Goal: Information Seeking & Learning: Check status

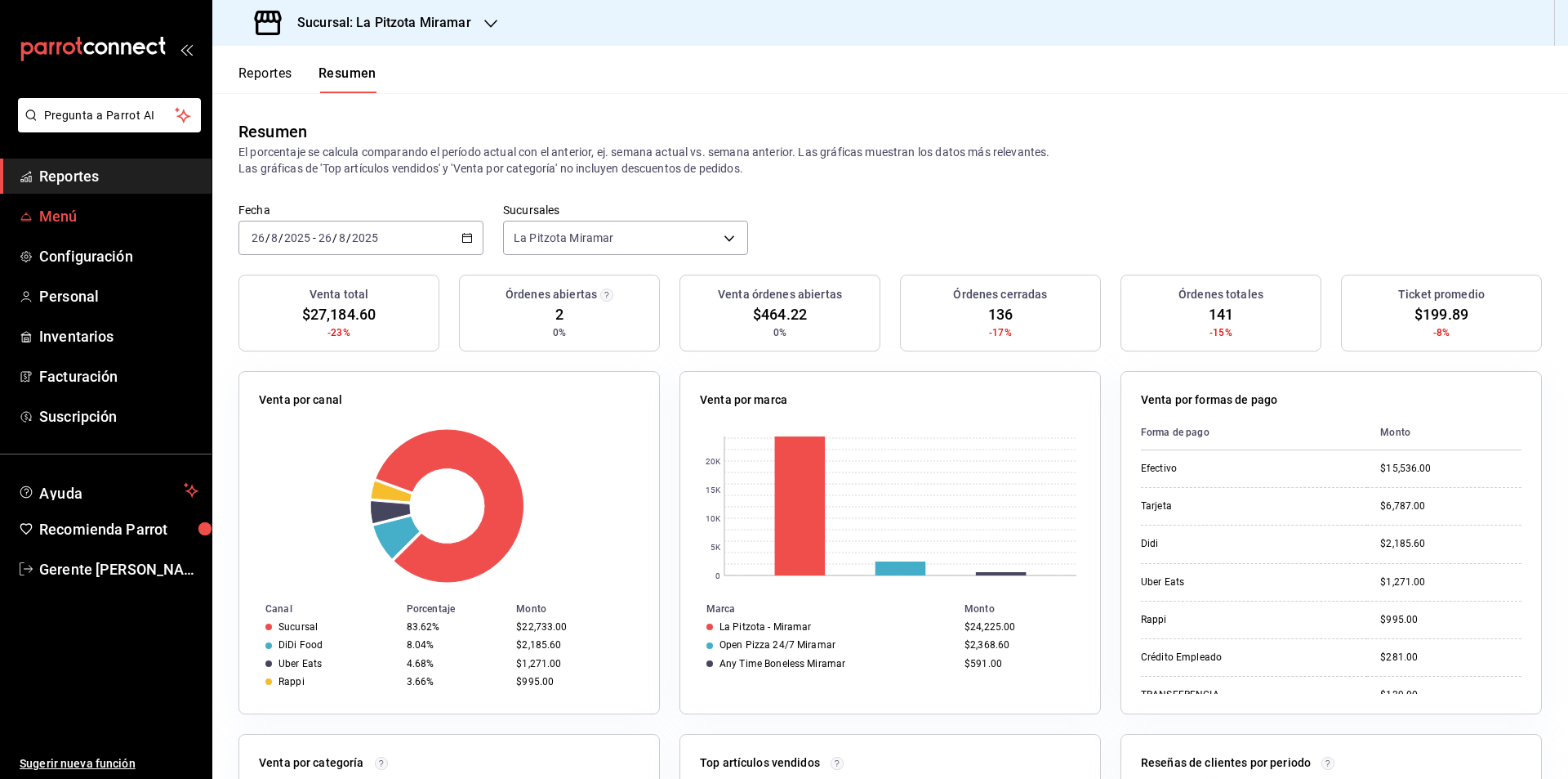
click at [103, 215] on span "Menú" at bounding box center [119, 216] width 159 height 22
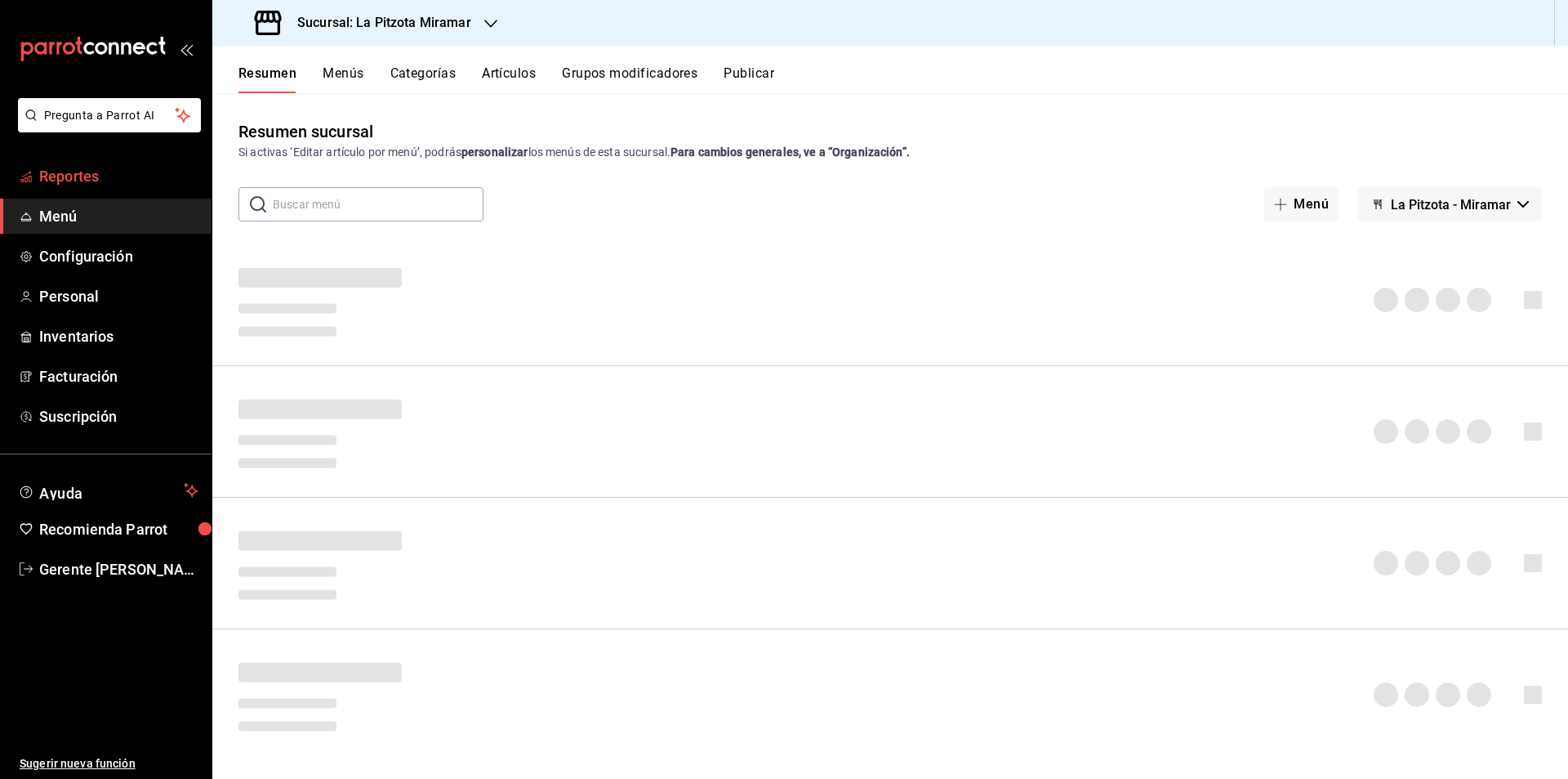
click at [115, 171] on span "Reportes" at bounding box center [119, 176] width 159 height 22
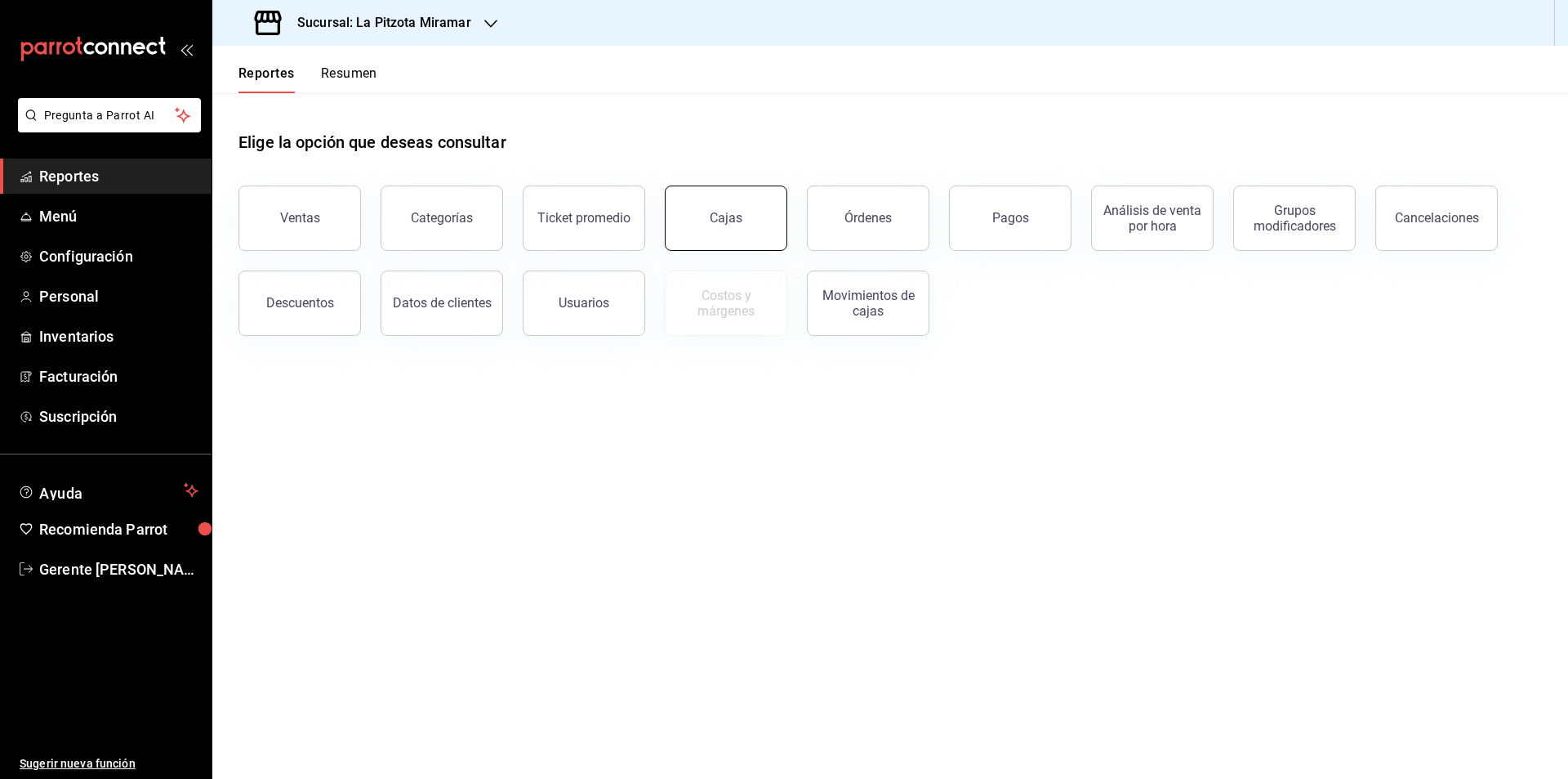
click at [741, 236] on button "Cajas" at bounding box center [726, 217] width 123 height 65
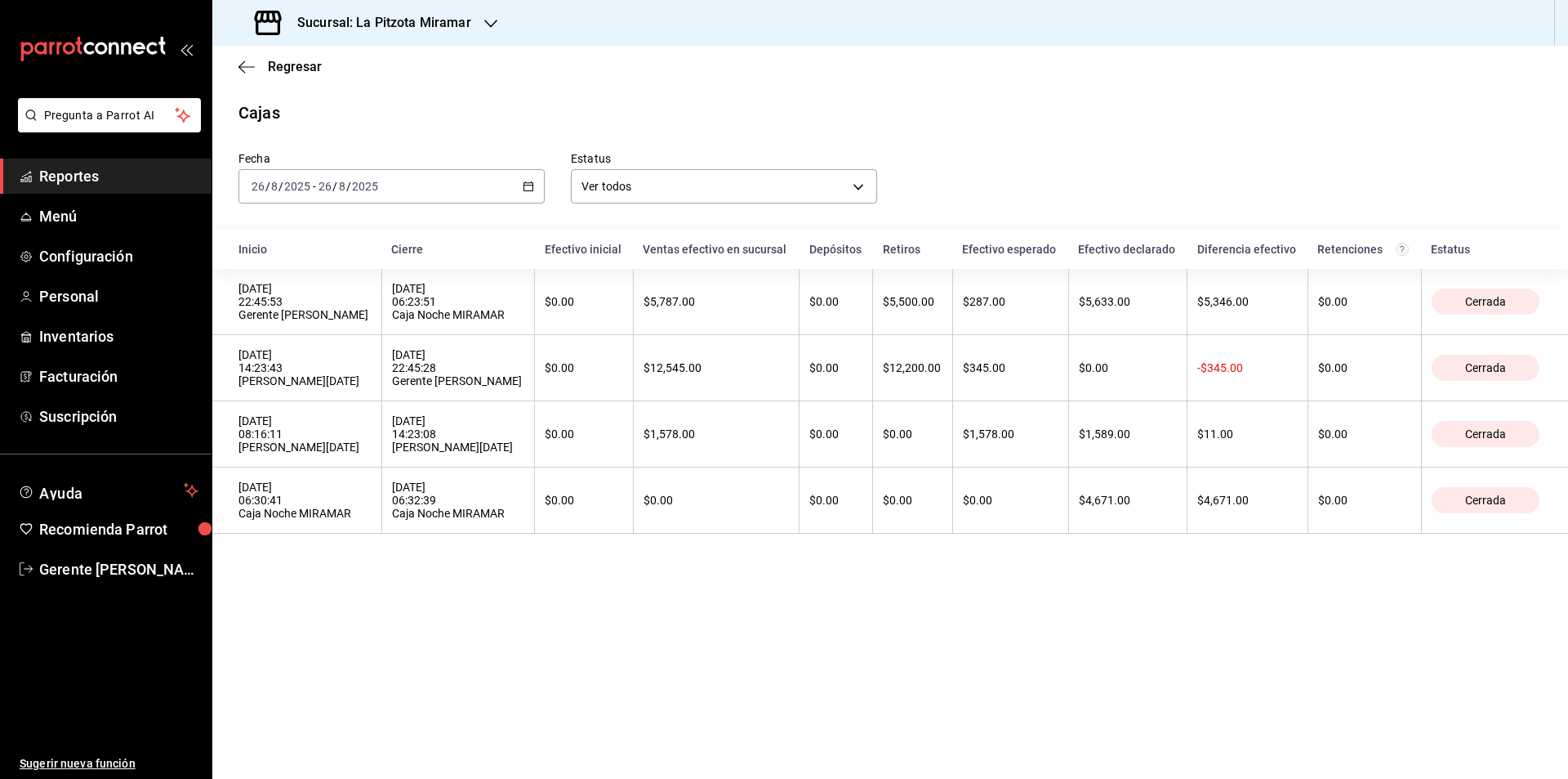
click at [521, 185] on div "[DATE] [DATE] - [DATE] [DATE]" at bounding box center [391, 186] width 306 height 34
click at [302, 229] on span "Hoy" at bounding box center [316, 236] width 126 height 17
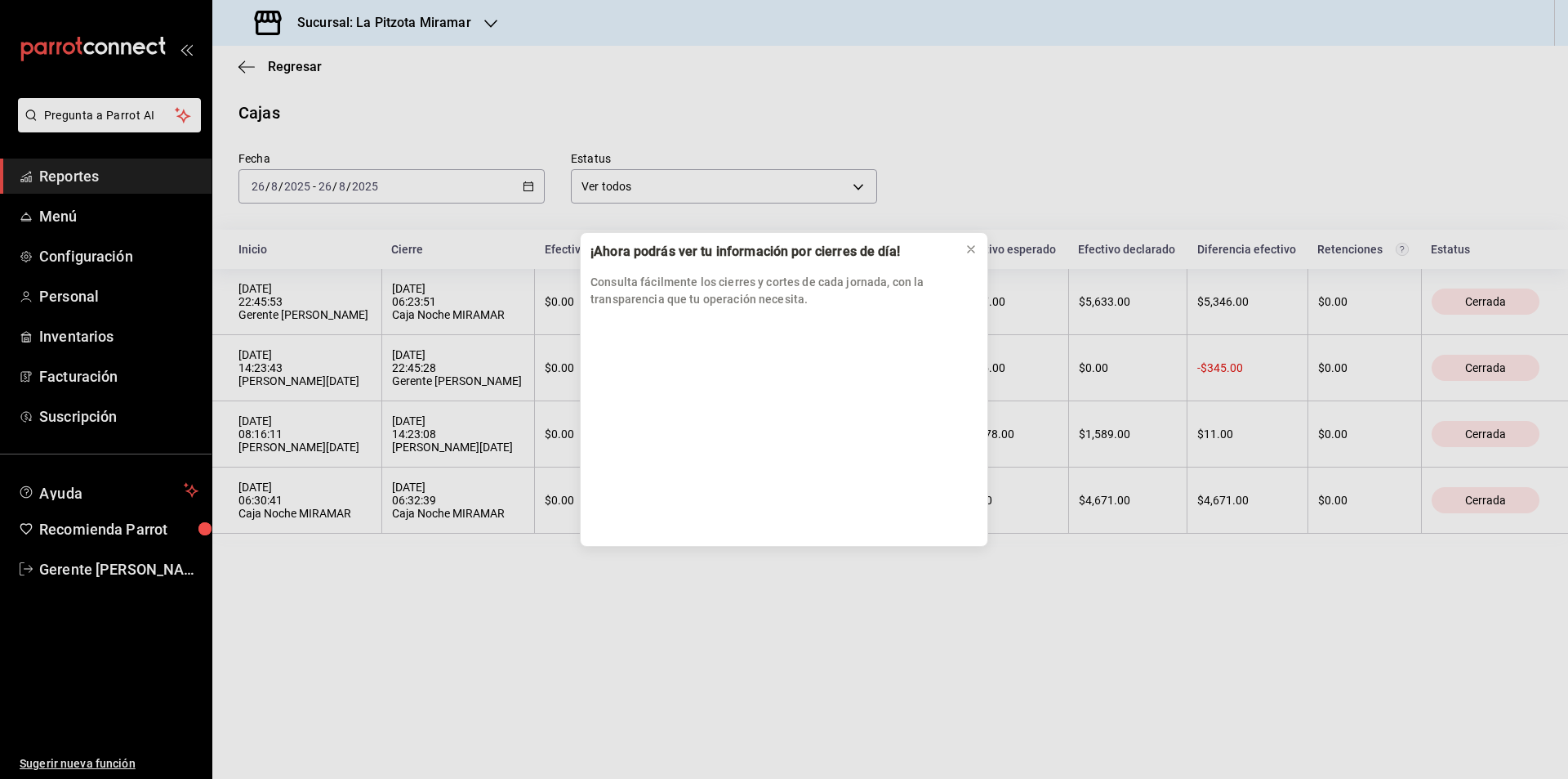
click at [521, 190] on div "¡Ahora podrás ver tu información por cierres de día! Consulta fácilmente los ci…" at bounding box center [784, 390] width 1568 height 779
click at [535, 180] on div "¡Ahora podrás ver tu información por cierres de día! Consulta fácilmente los ci…" at bounding box center [784, 390] width 1568 height 779
click at [978, 240] on button at bounding box center [971, 249] width 27 height 27
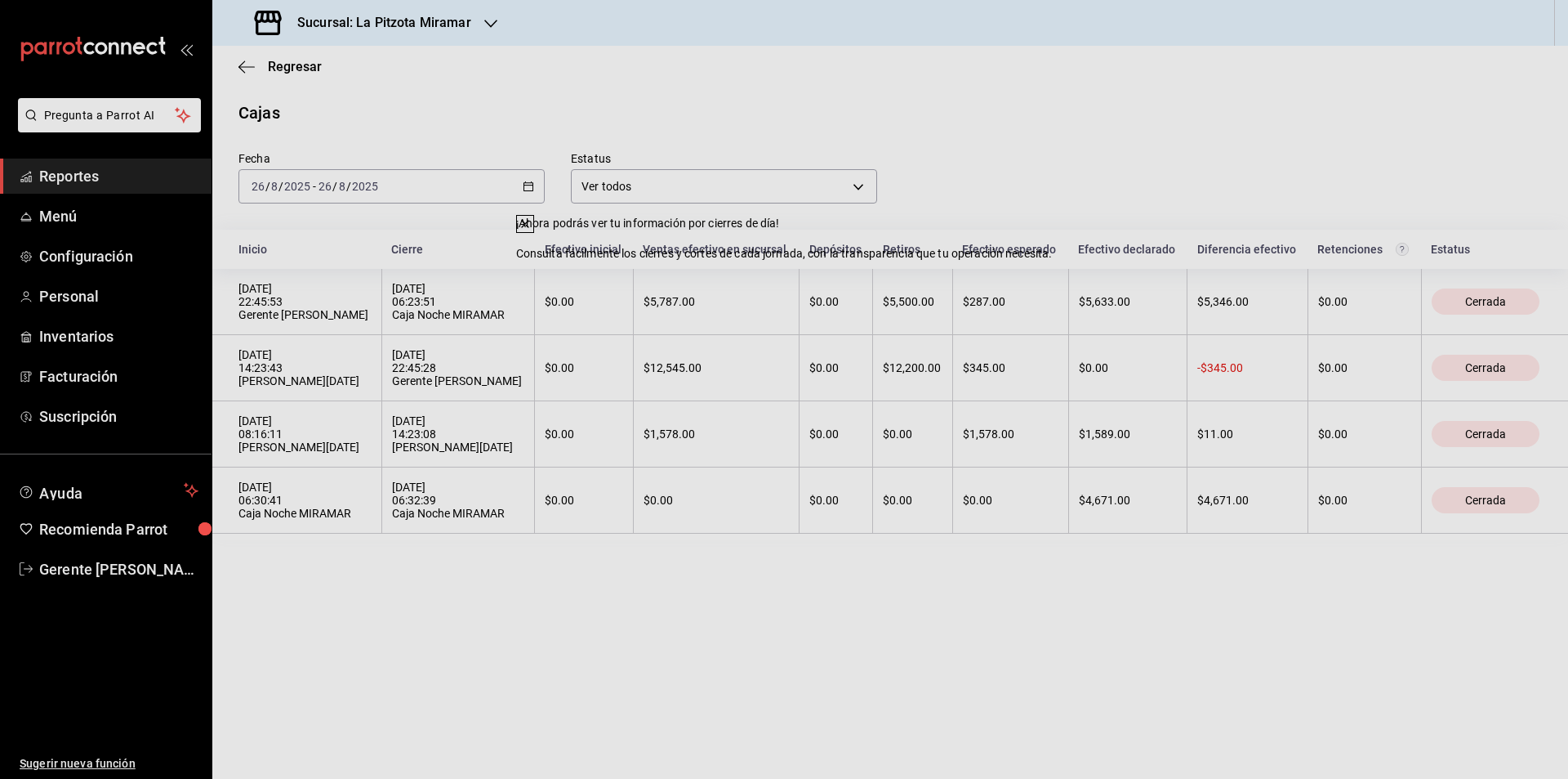
click at [978, 240] on th "Efectivo esperado" at bounding box center [1010, 249] width 116 height 39
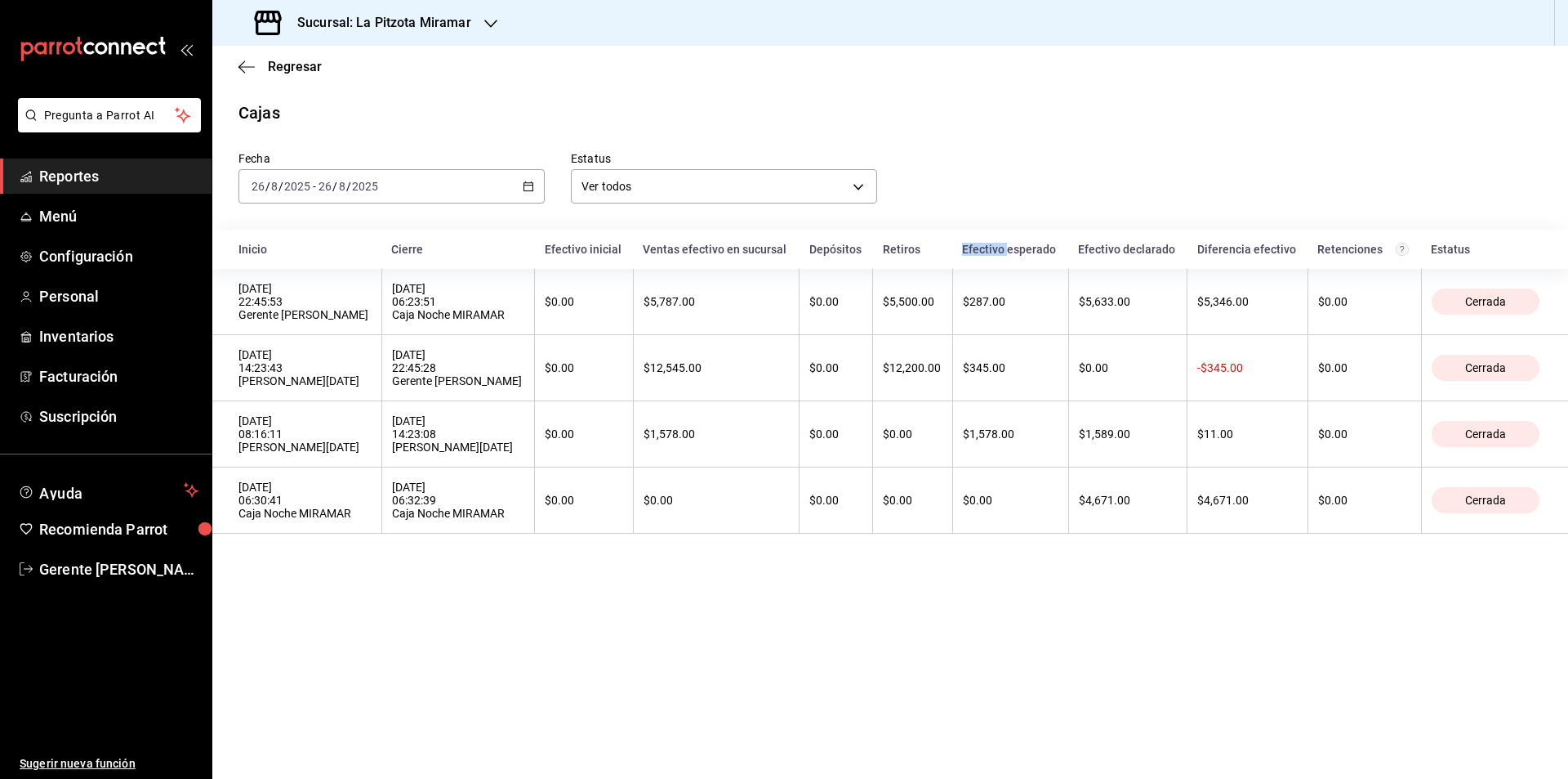
click at [530, 185] on icon "button" at bounding box center [528, 186] width 11 height 11
click at [365, 228] on span "Hoy" at bounding box center [316, 236] width 126 height 17
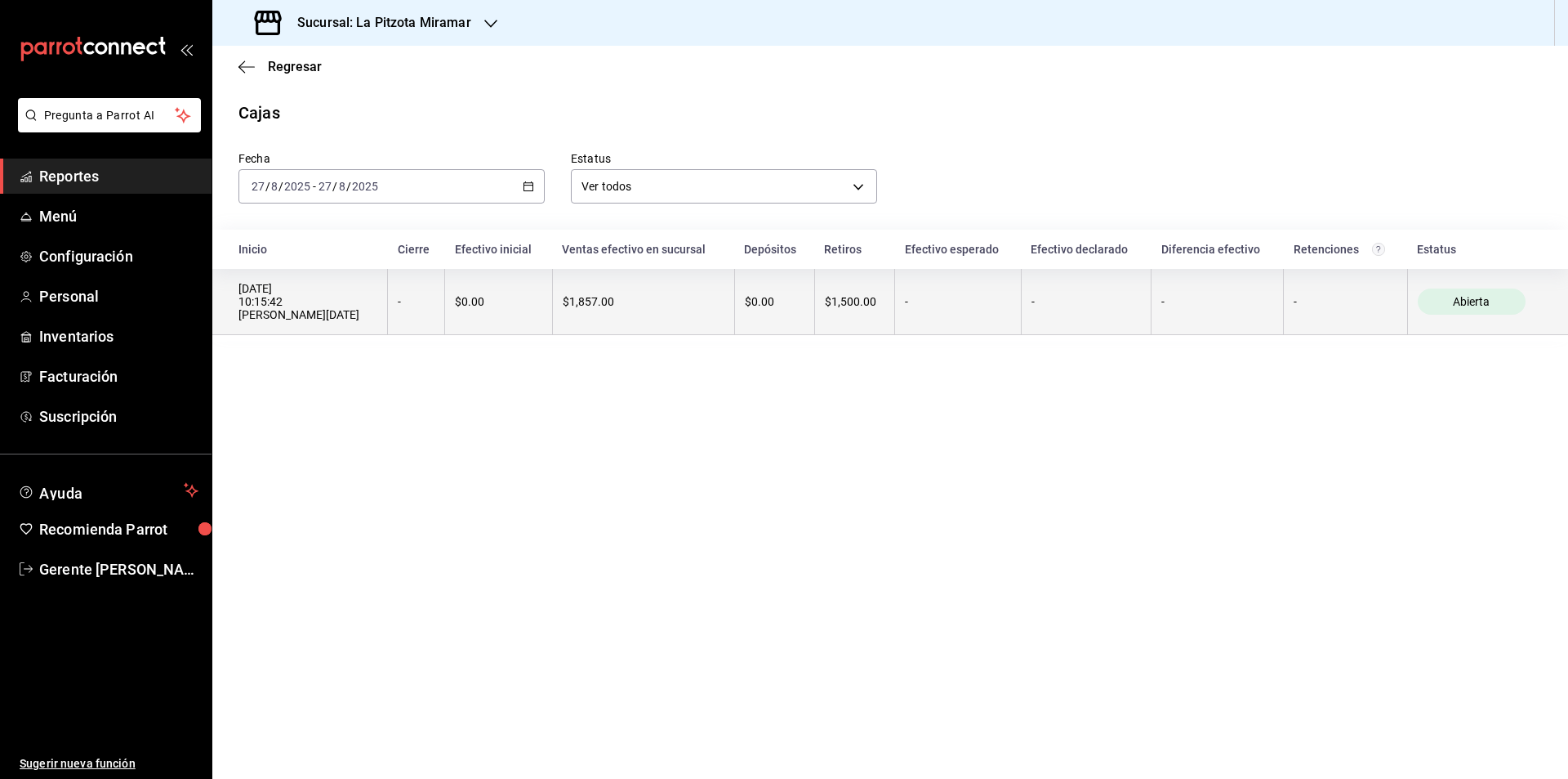
click at [371, 307] on div "27/08/2025 10:15:42 Caja Mañana MIRAMAR" at bounding box center [308, 302] width 139 height 39
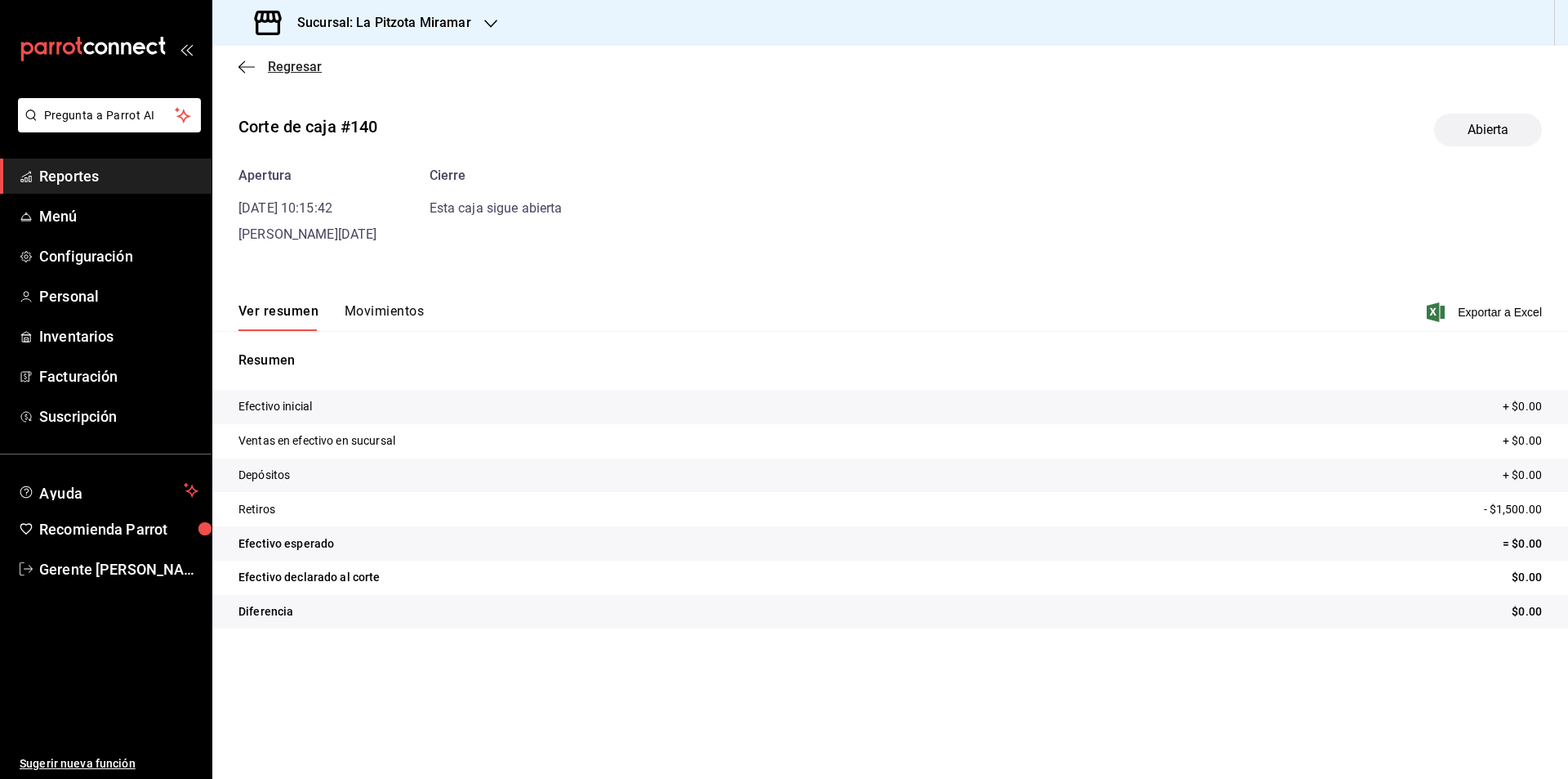
click at [246, 64] on icon "button" at bounding box center [246, 67] width 16 height 15
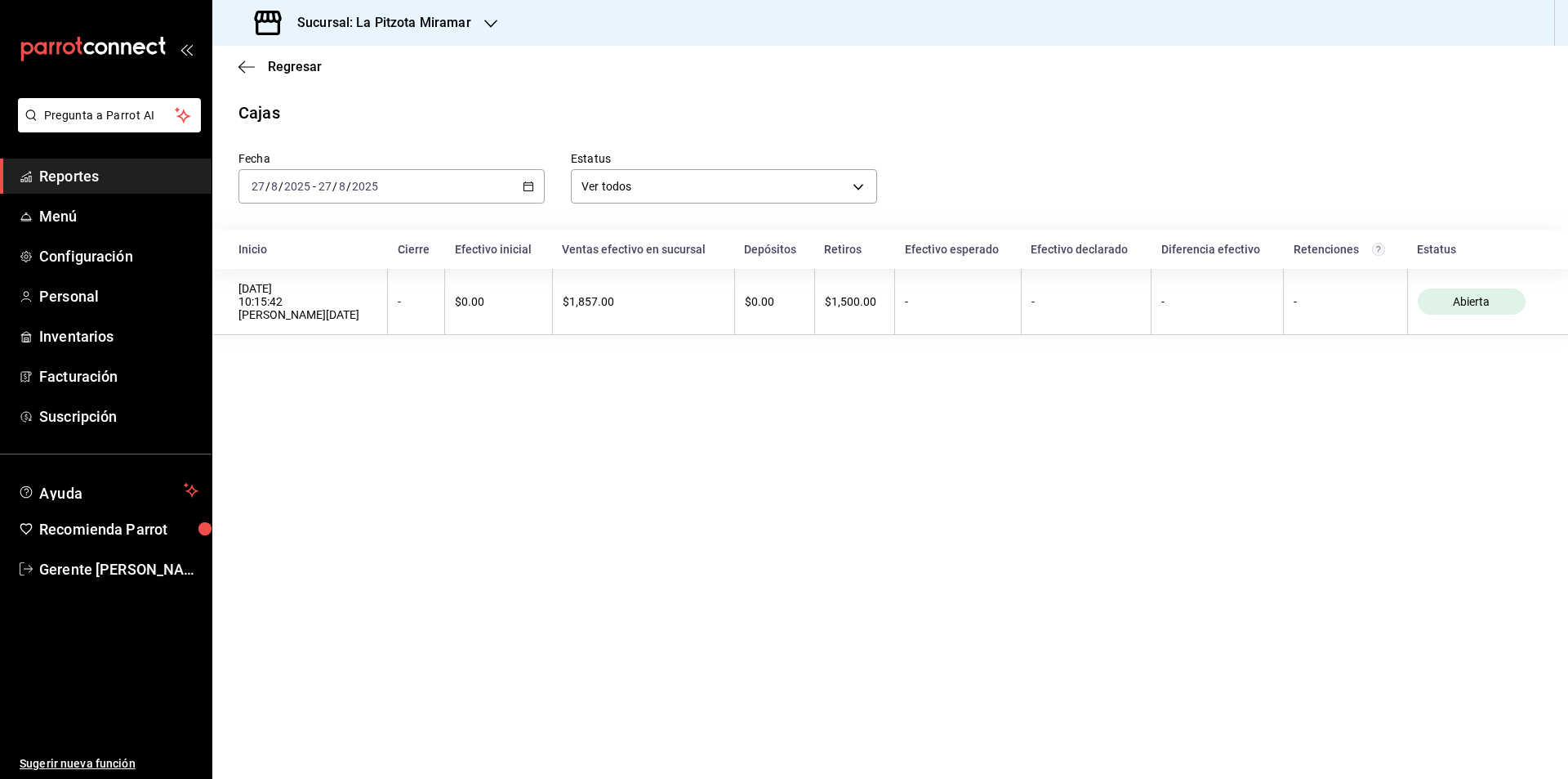
click at [521, 179] on div "2025-08-27 27 / 8 / 2025 - 2025-08-27 27 / 8 / 2025" at bounding box center [391, 186] width 306 height 34
click at [309, 268] on span "Ayer" at bounding box center [316, 272] width 126 height 17
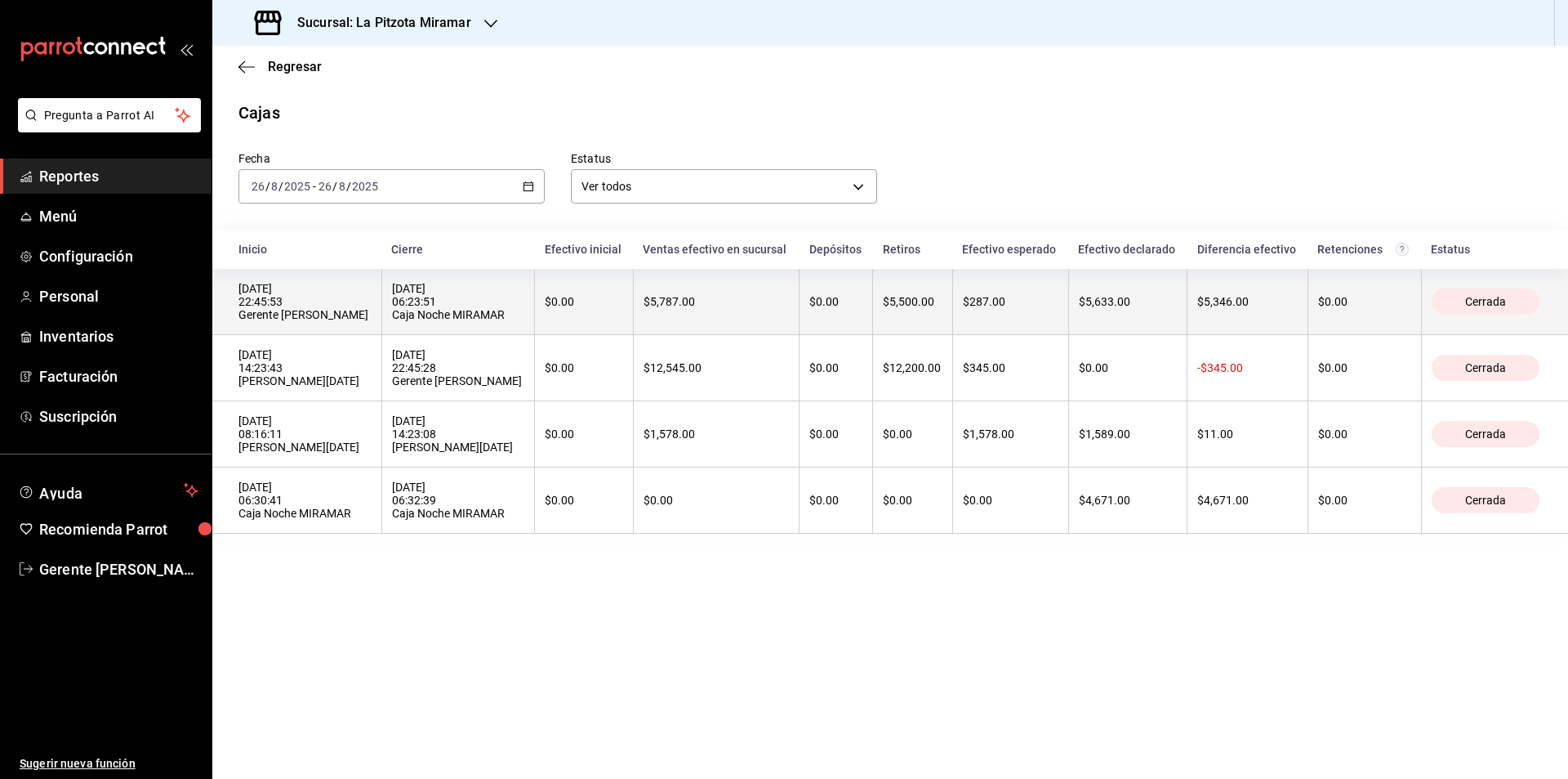
click at [597, 298] on div "$0.00" at bounding box center [583, 302] width 78 height 13
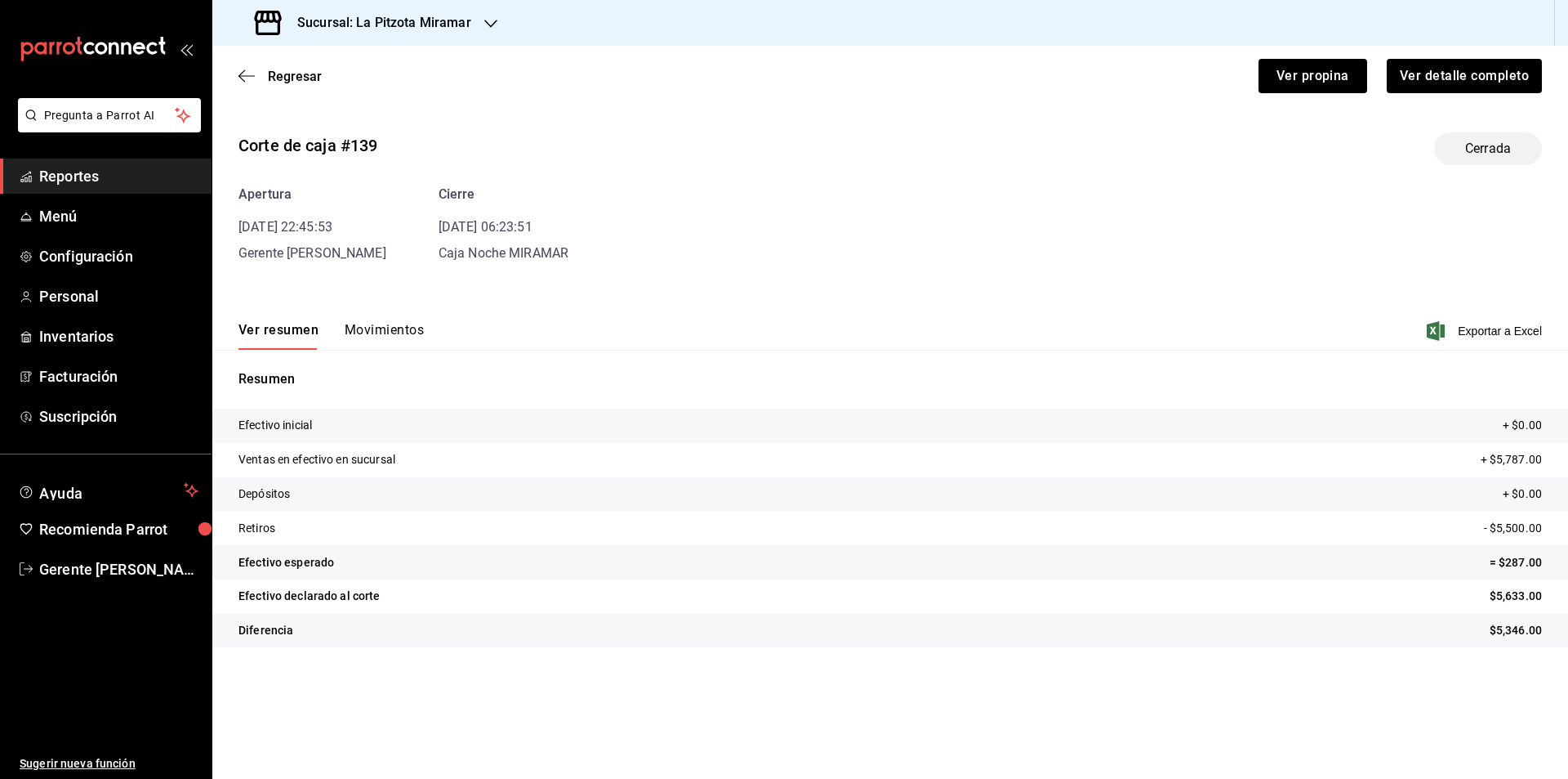
click at [400, 328] on button "Movimientos" at bounding box center [384, 335] width 79 height 27
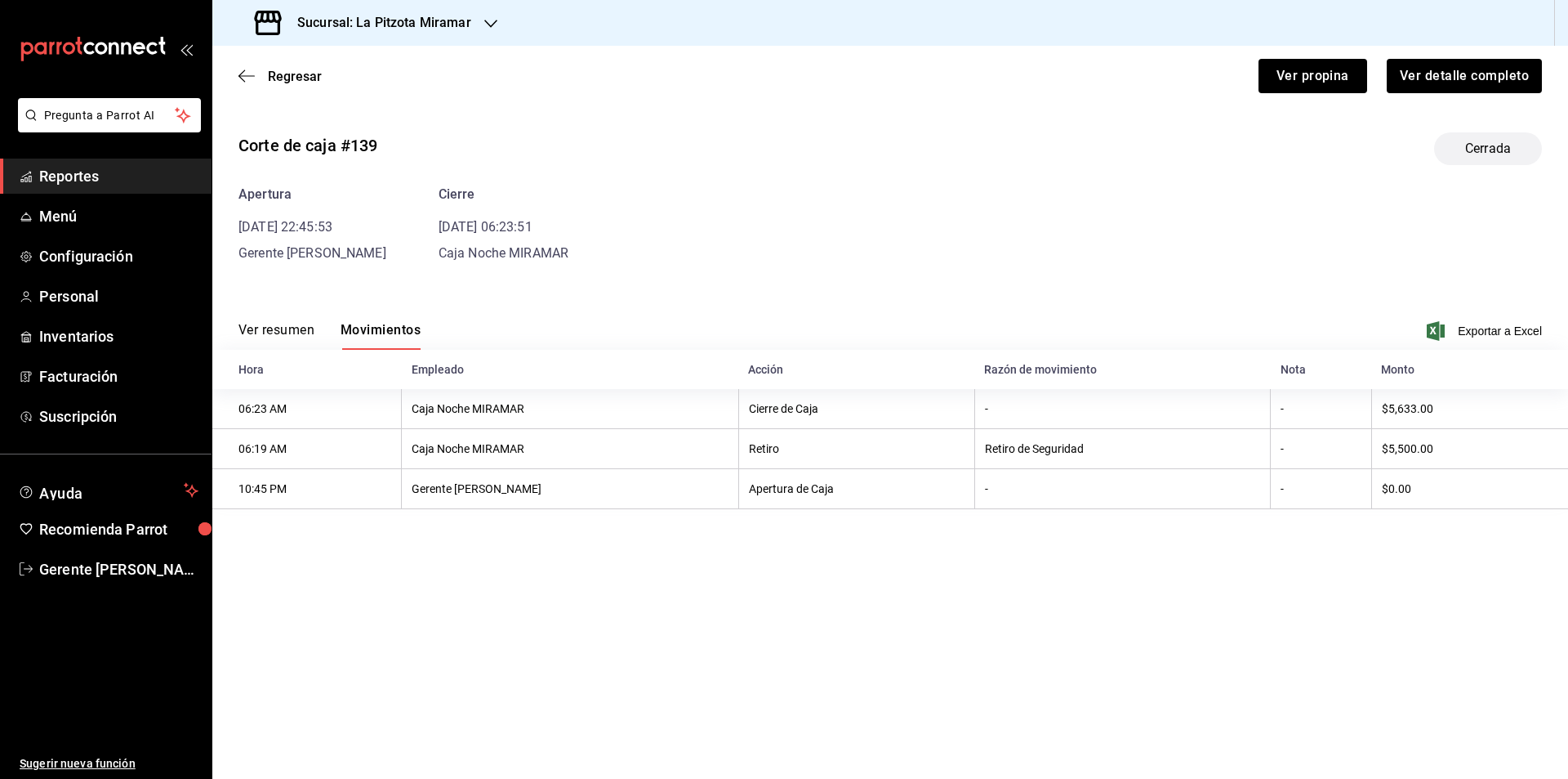
click at [302, 327] on button "Ver resumen" at bounding box center [276, 335] width 76 height 27
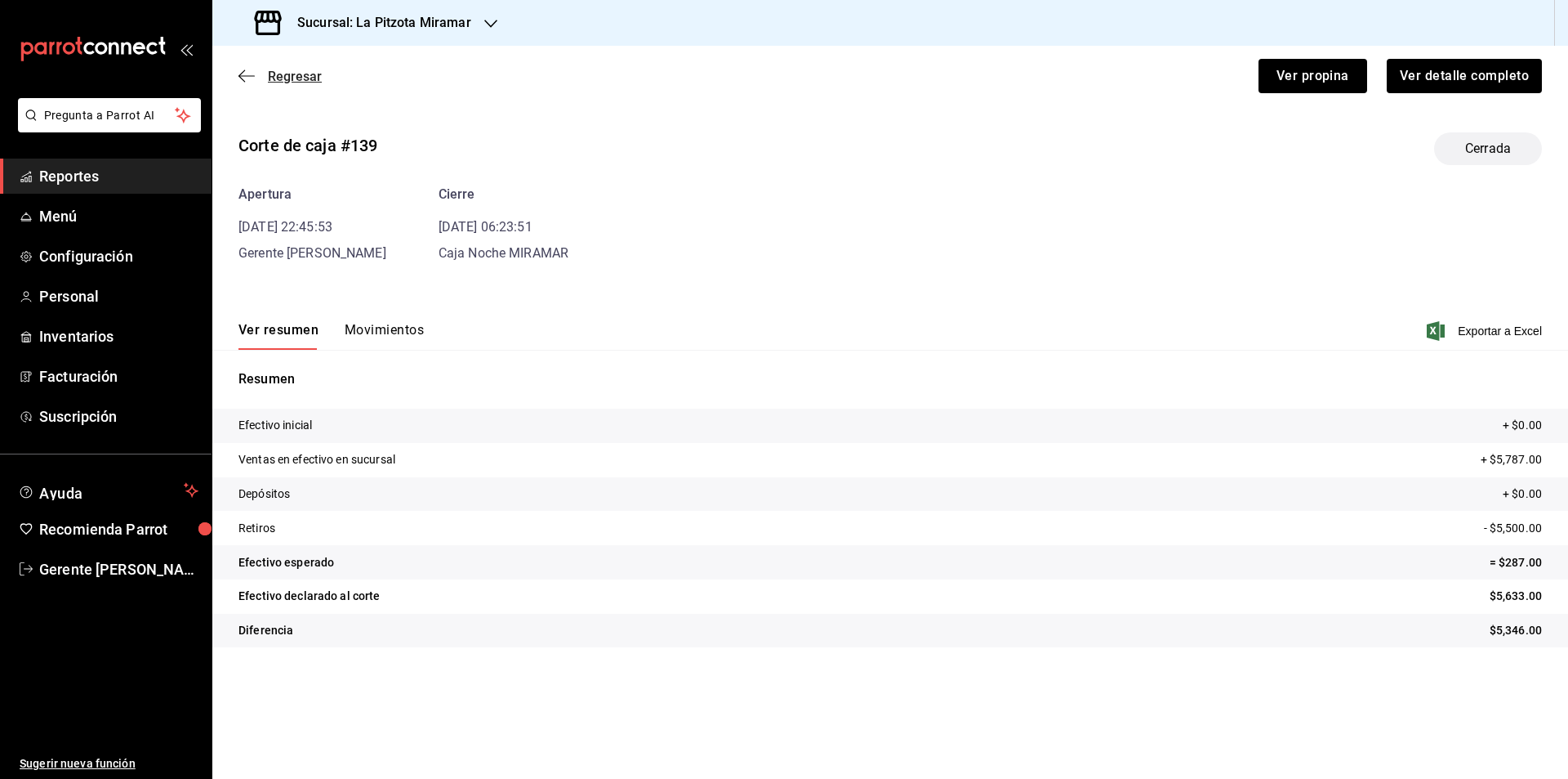
click at [246, 76] on icon "button" at bounding box center [246, 75] width 16 height 1
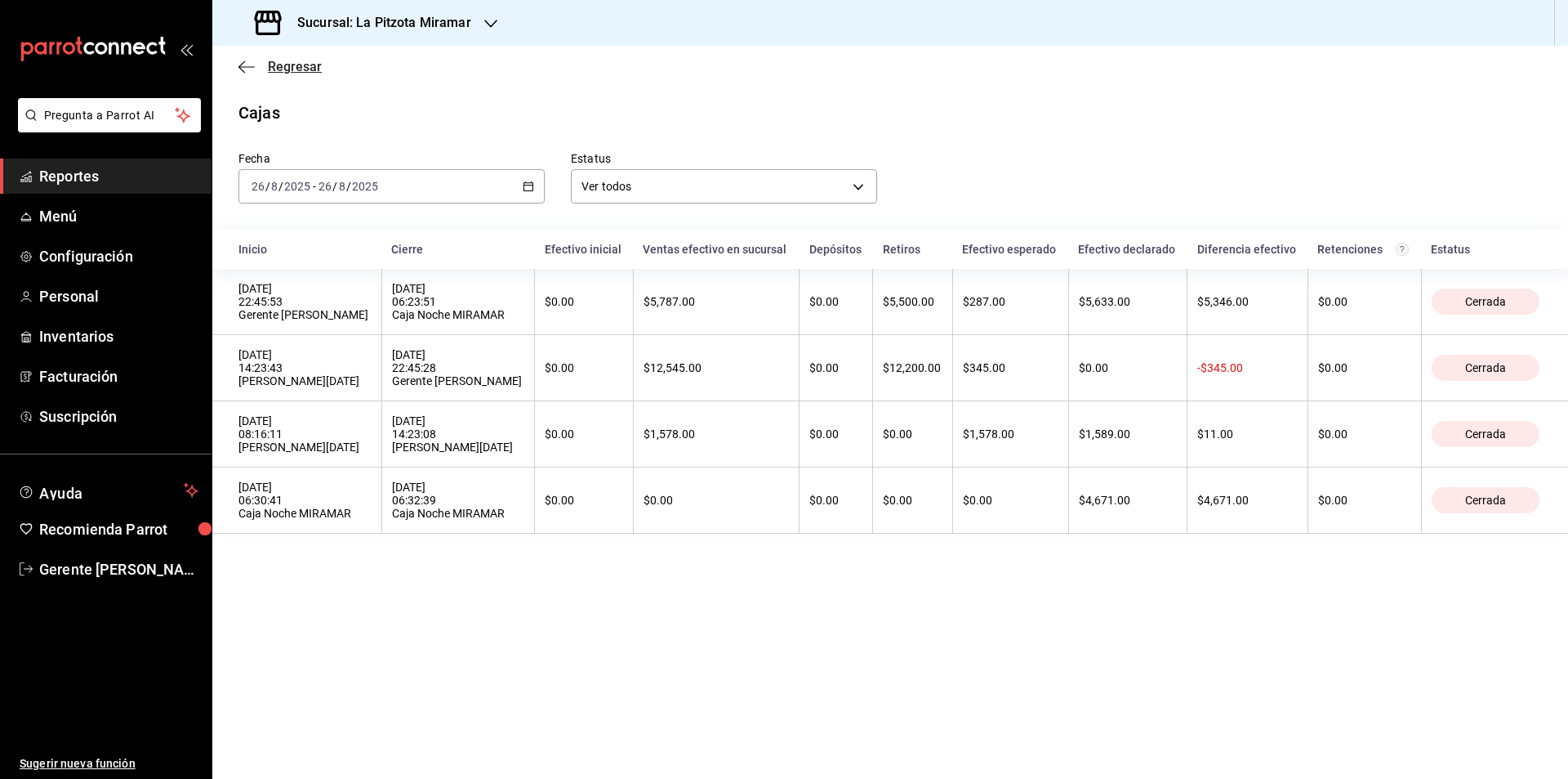
click at [239, 68] on icon "button" at bounding box center [246, 67] width 16 height 15
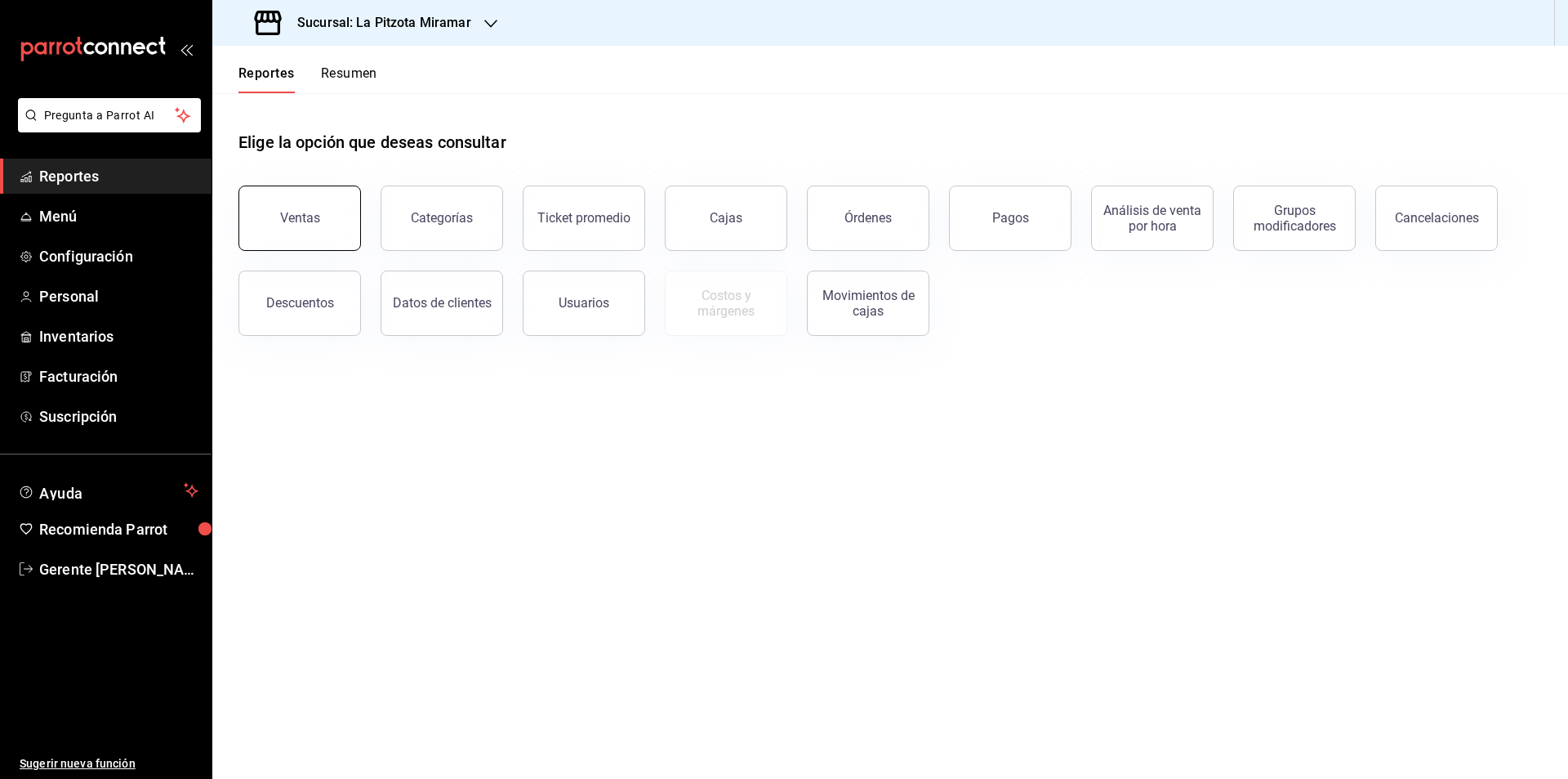
click at [313, 211] on div "Ventas" at bounding box center [300, 217] width 40 height 16
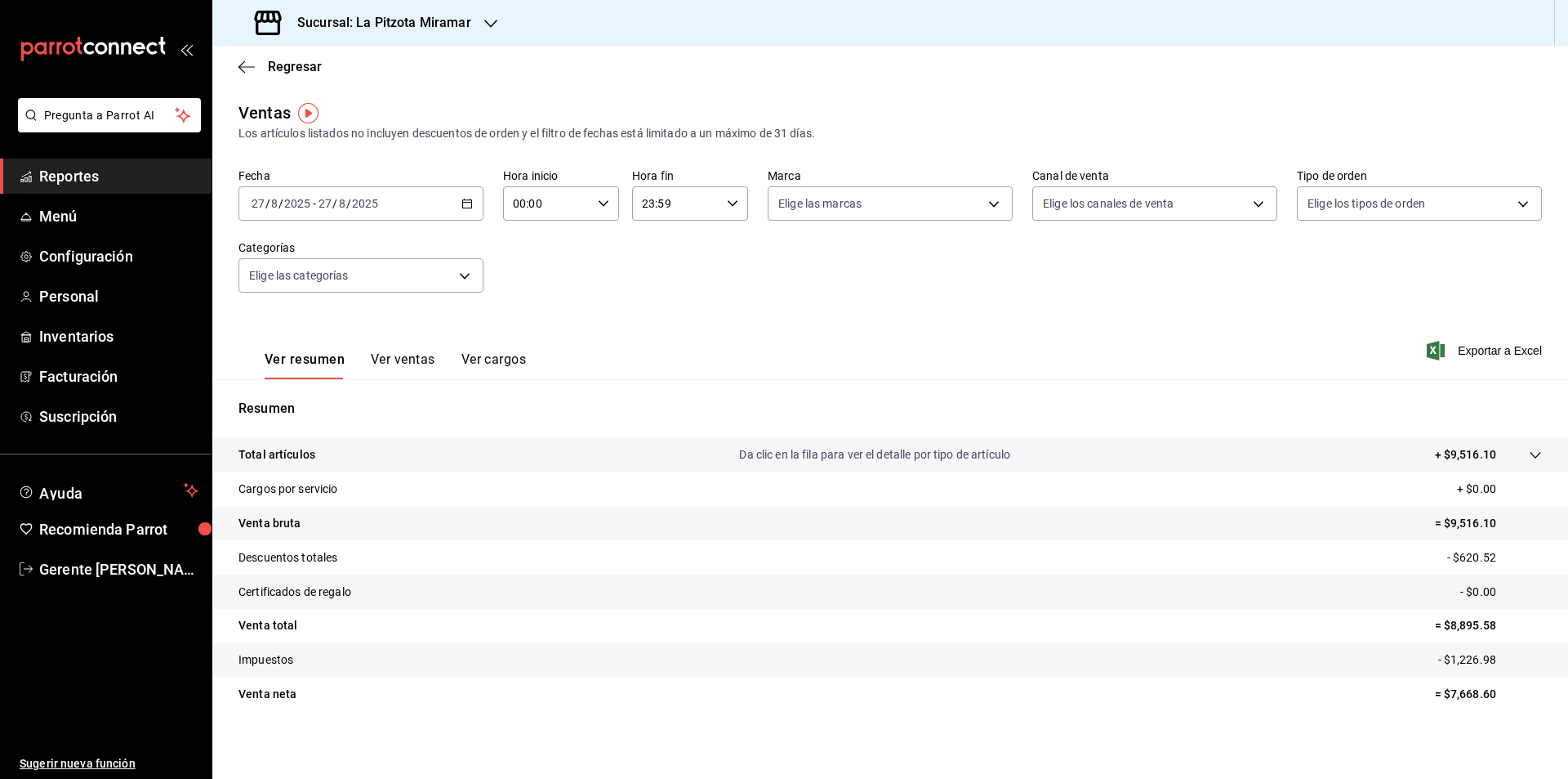
click at [387, 203] on div "2025-08-27 27 / 8 / 2025 - 2025-08-27 27 / 8 / 2025" at bounding box center [361, 203] width 245 height 34
click at [336, 368] on span "Mes actual" at bounding box center [316, 363] width 126 height 17
click at [396, 207] on div "2025-08-01 1 / 8 / 2025 - 2025-08-27 27 / 8 / 2025" at bounding box center [361, 203] width 245 height 34
click at [332, 363] on span "Mes actual" at bounding box center [316, 363] width 126 height 17
click at [317, 211] on div "2025-08-01 1 / 8 / 2025 - 2025-08-27 27 / 8 / 2025" at bounding box center [361, 203] width 245 height 34
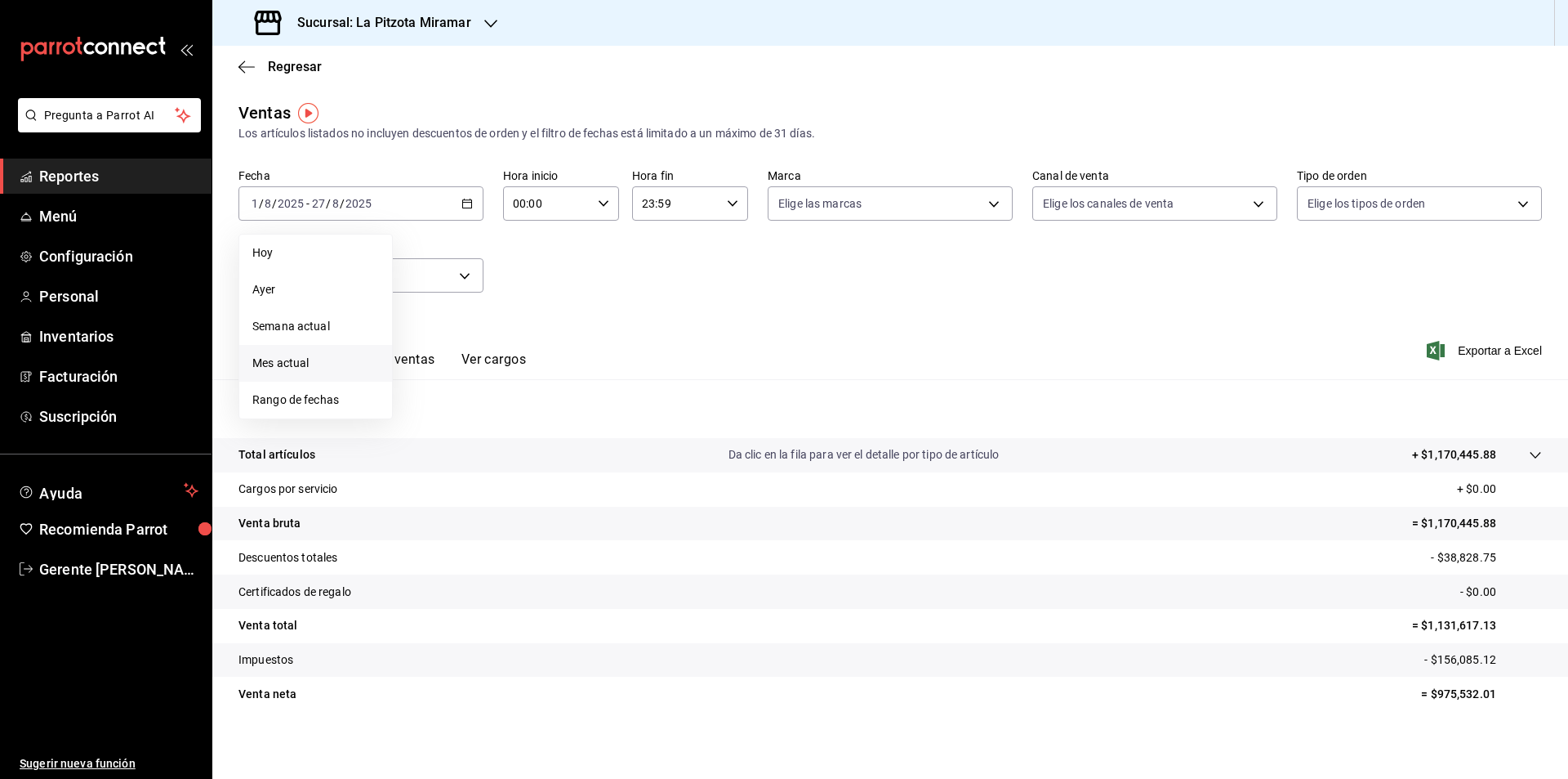
click at [1167, 510] on tr "Venta bruta = $1,170,445.88" at bounding box center [890, 523] width 1356 height 34
click at [1181, 337] on div "Ver resumen Ver ventas Ver cargos Exportar a Excel" at bounding box center [890, 346] width 1356 height 67
